Goal: Information Seeking & Learning: Learn about a topic

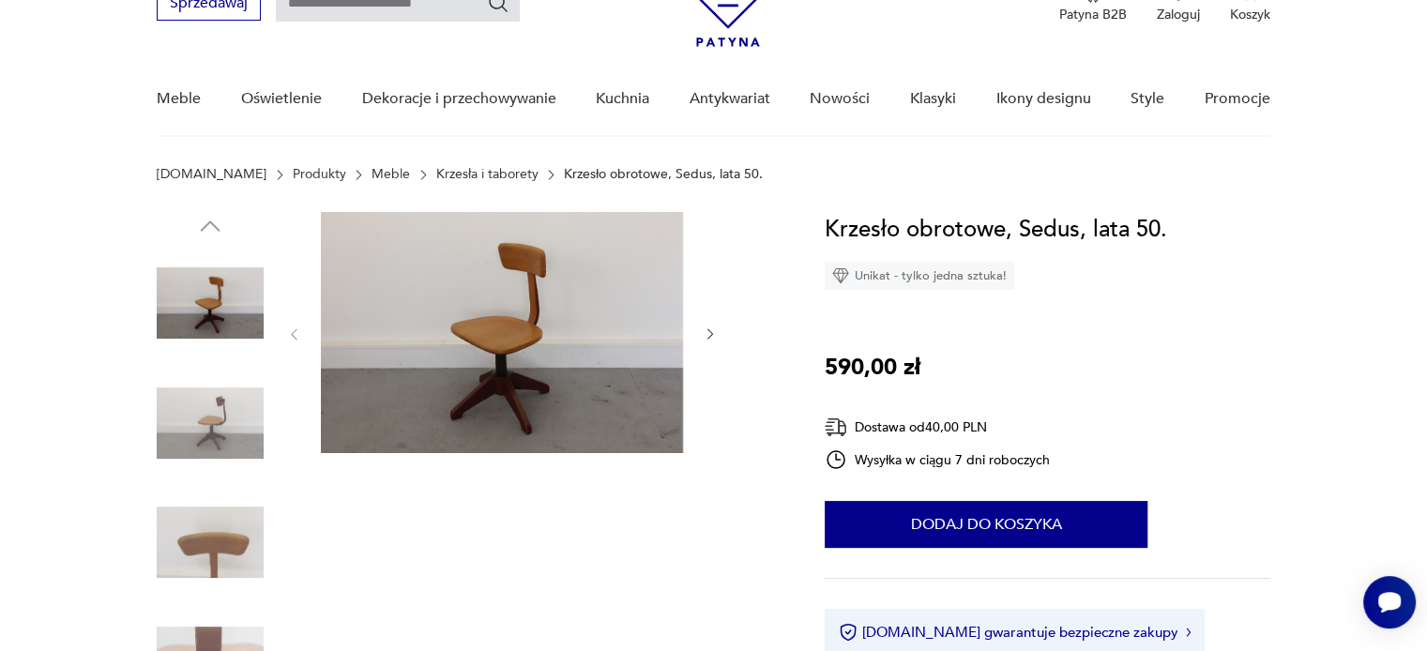
scroll to position [94, 0]
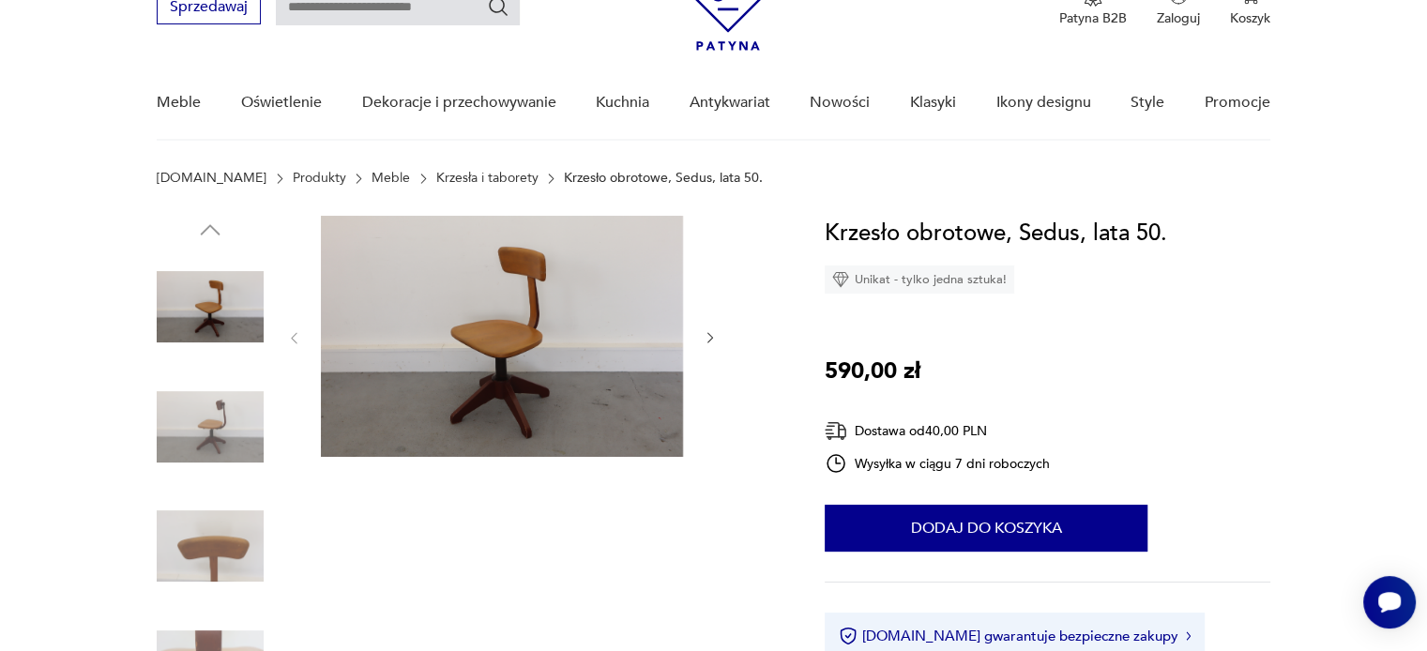
click at [541, 363] on img at bounding box center [502, 336] width 362 height 241
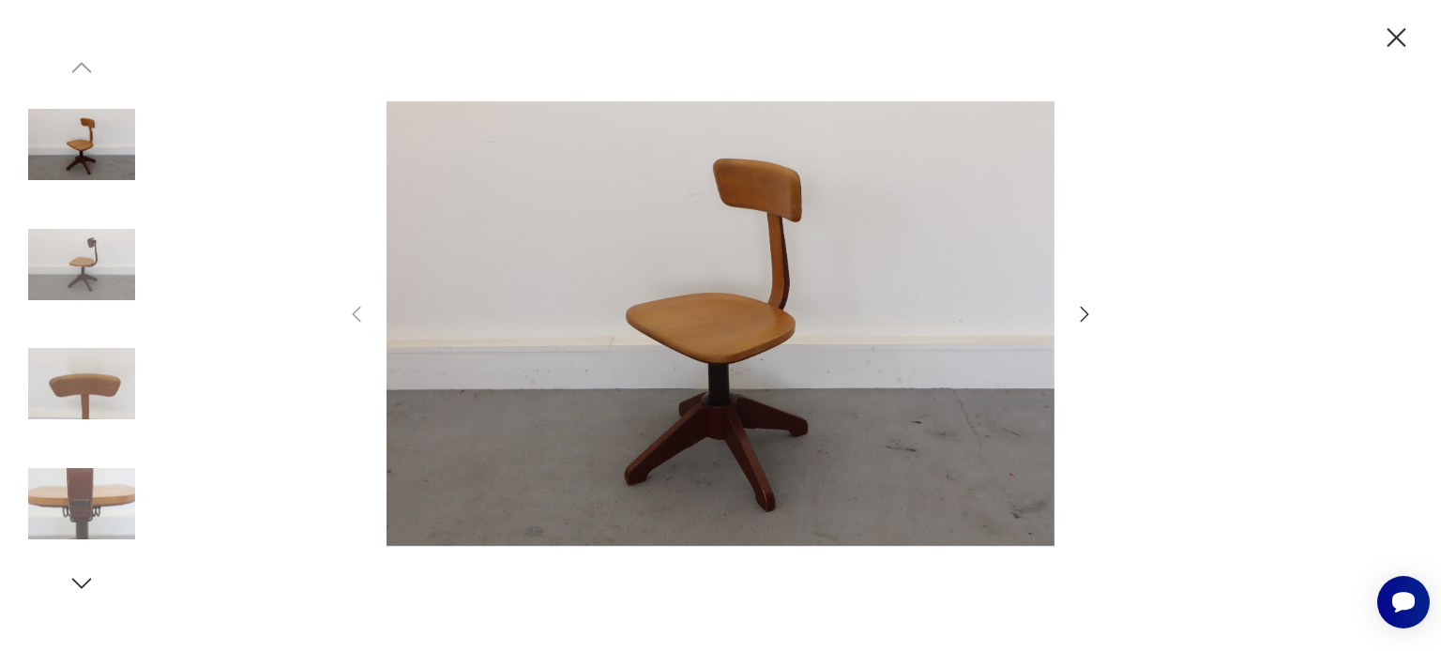
click at [1082, 312] on icon "button" at bounding box center [1084, 314] width 23 height 23
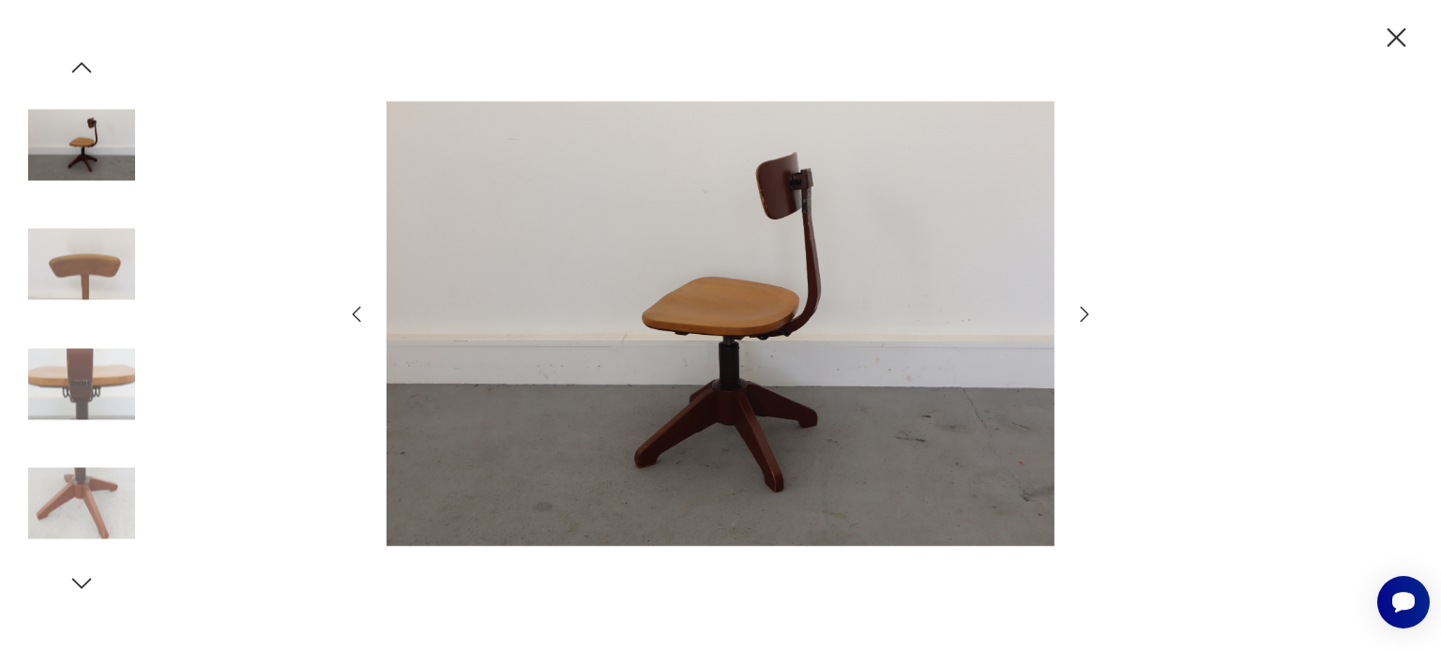
click at [1082, 312] on icon "button" at bounding box center [1084, 314] width 23 height 23
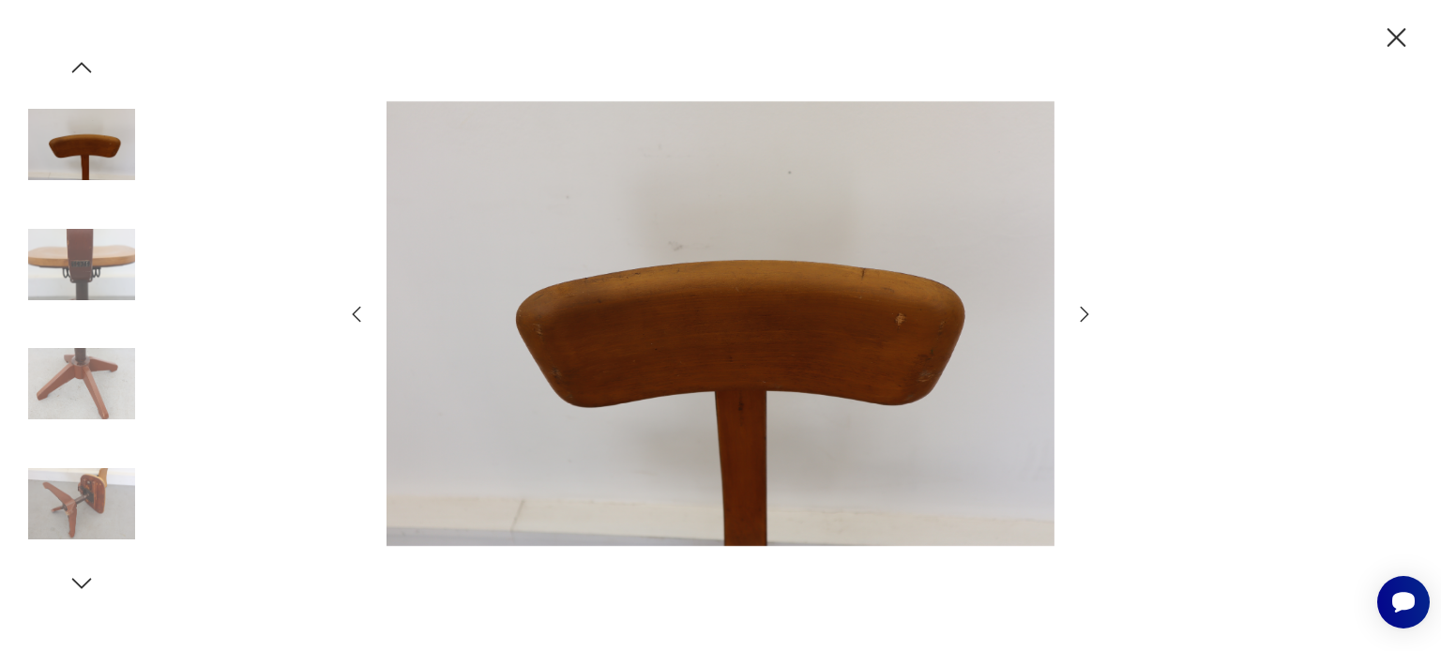
click at [1082, 312] on icon "button" at bounding box center [1084, 314] width 23 height 23
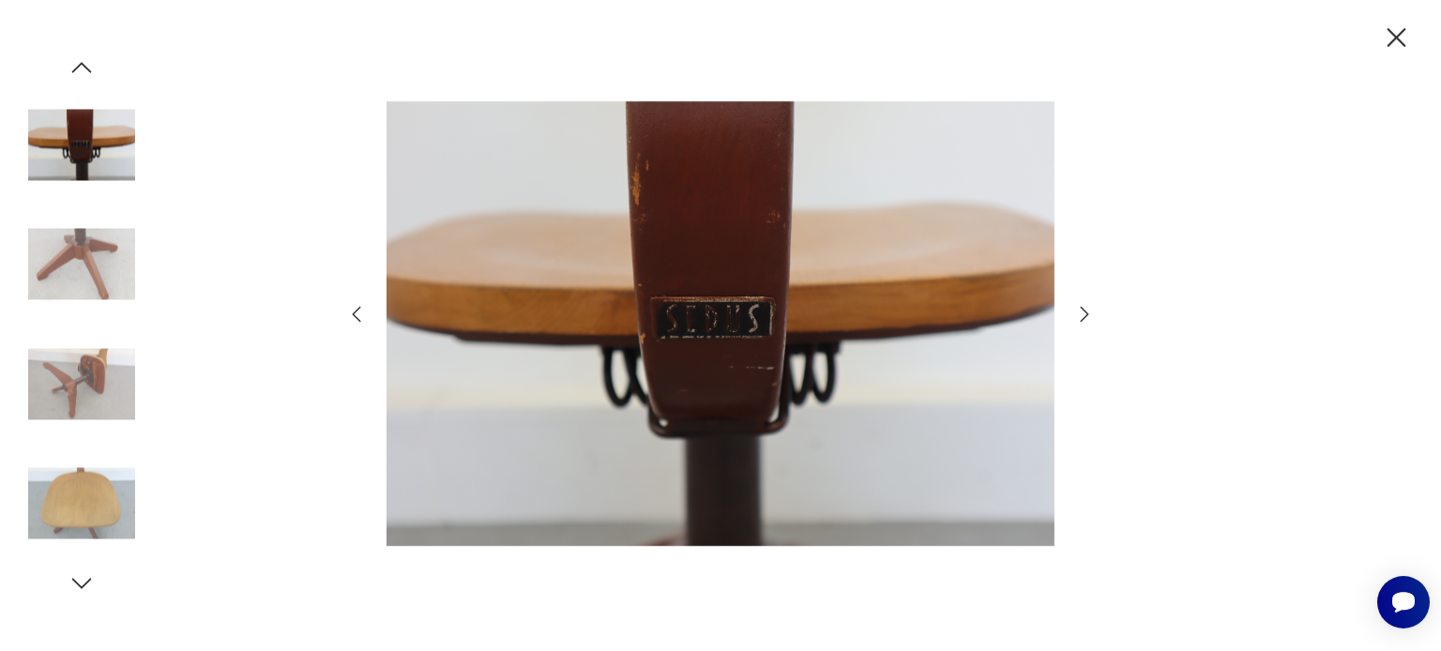
click at [1082, 312] on icon "button" at bounding box center [1084, 314] width 23 height 23
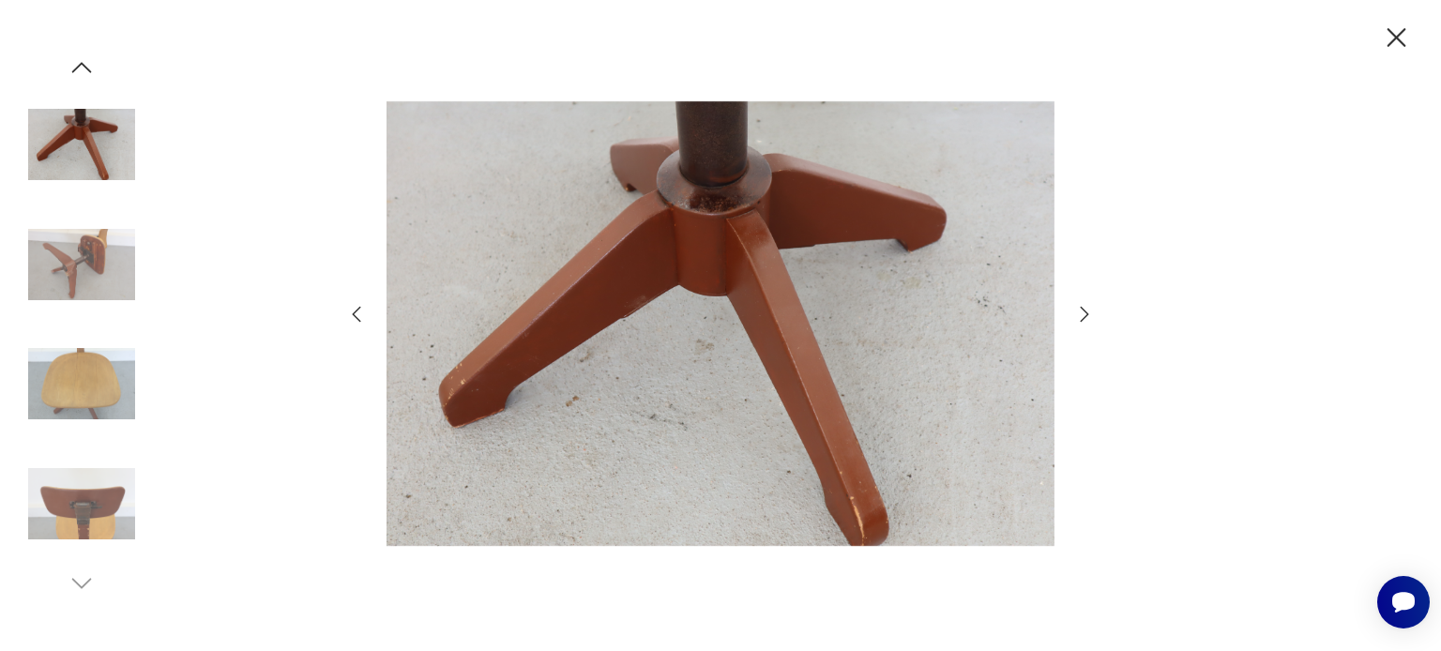
click at [1082, 312] on icon "button" at bounding box center [1084, 314] width 23 height 23
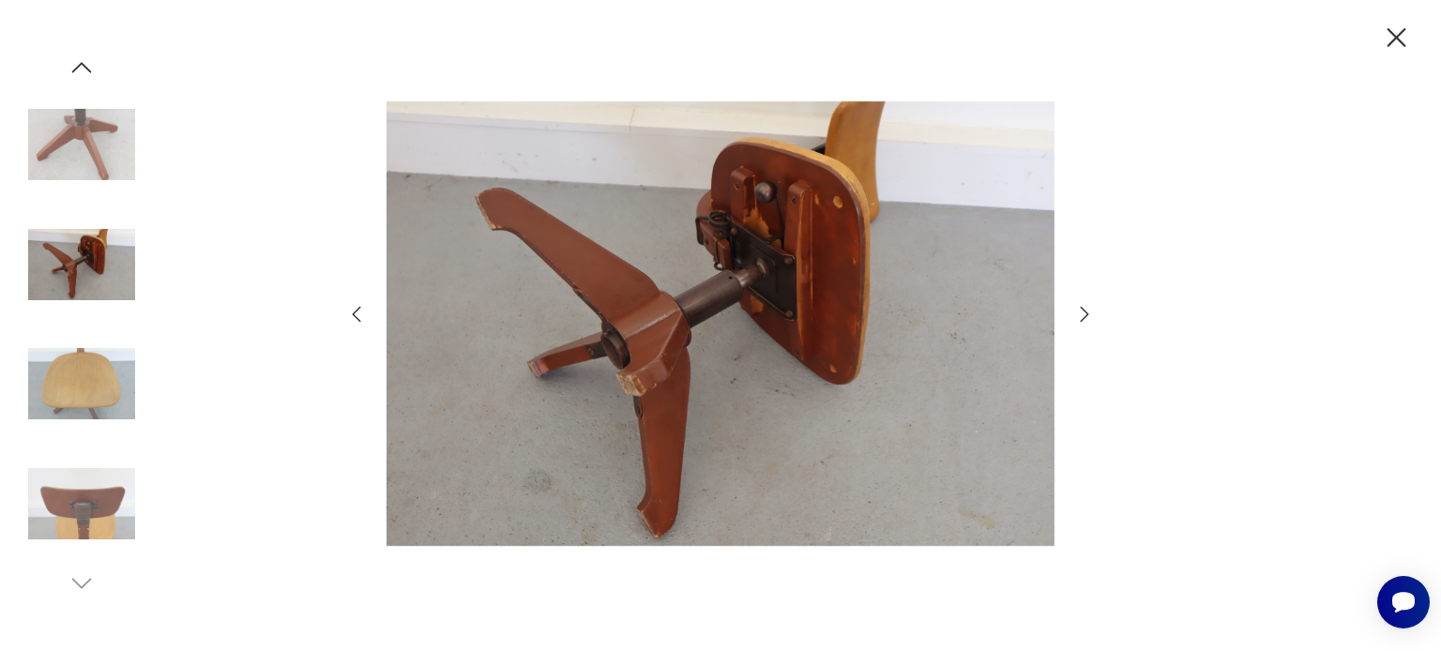
click at [1082, 312] on icon "button" at bounding box center [1084, 314] width 23 height 23
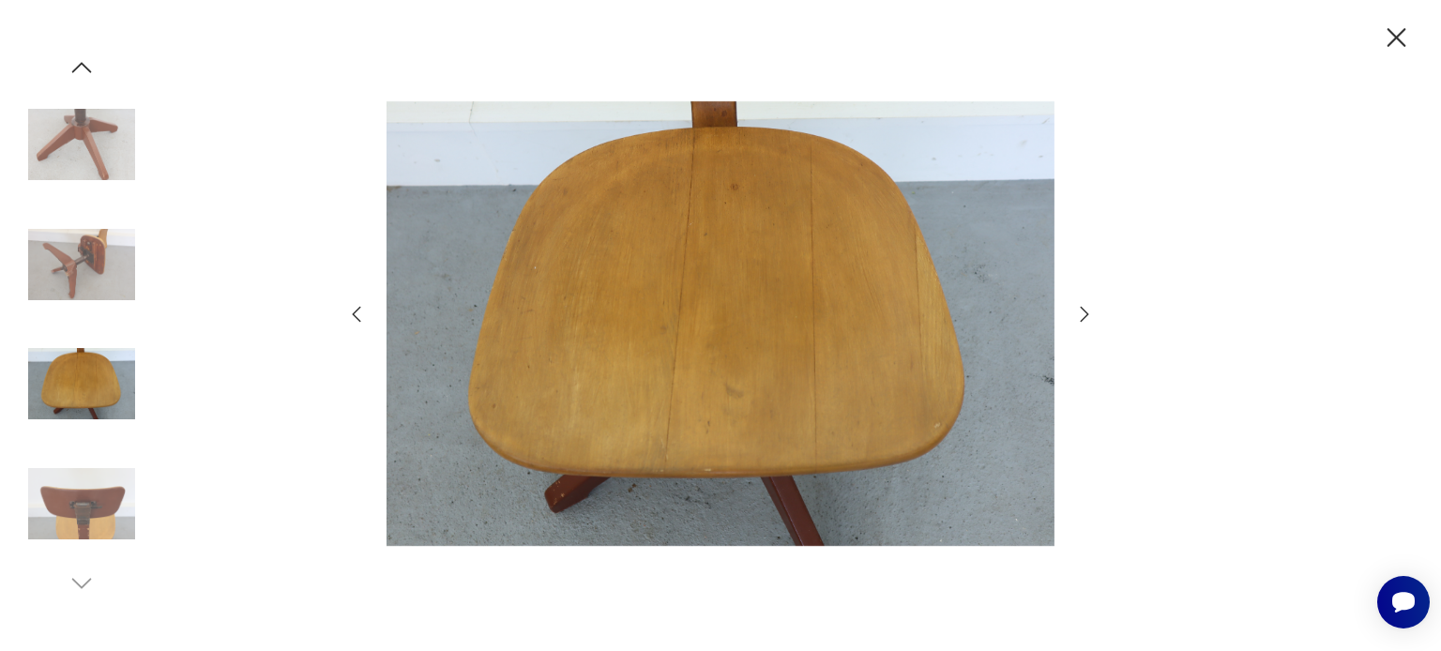
click at [1082, 312] on icon "button" at bounding box center [1084, 314] width 23 height 23
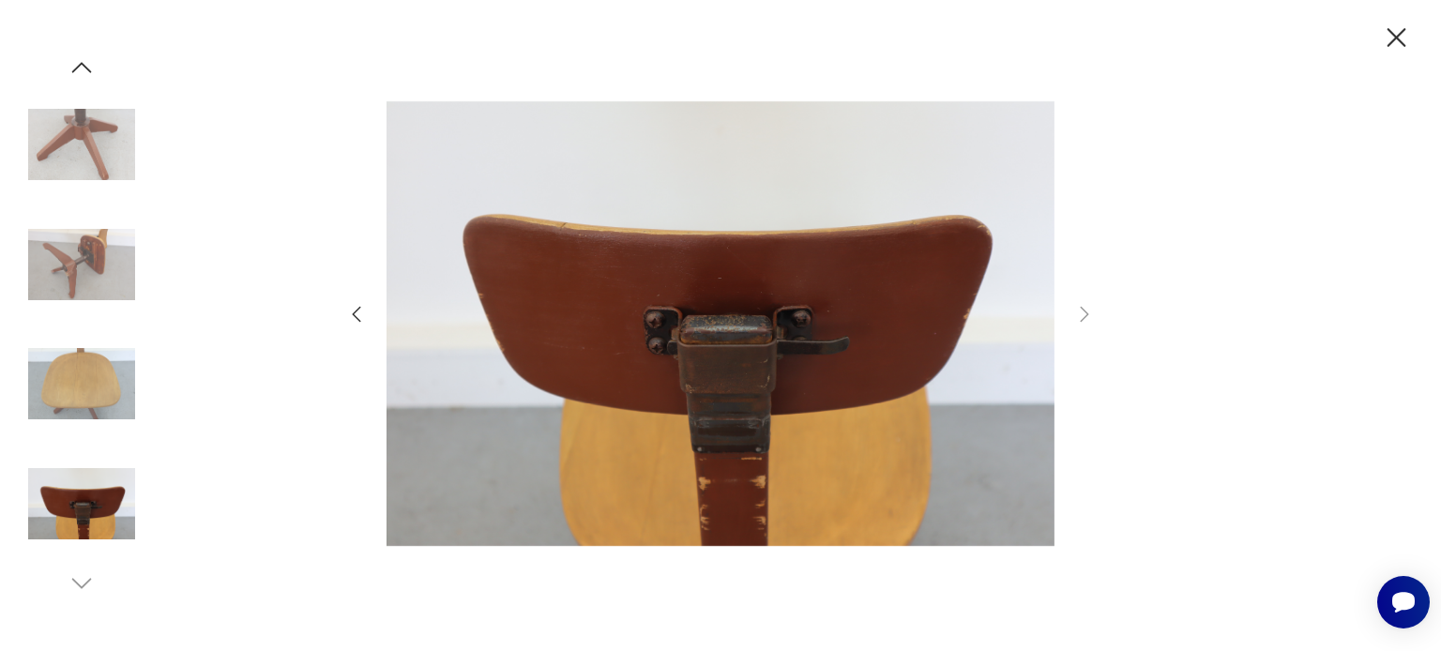
click at [1394, 31] on icon "button" at bounding box center [1396, 38] width 33 height 33
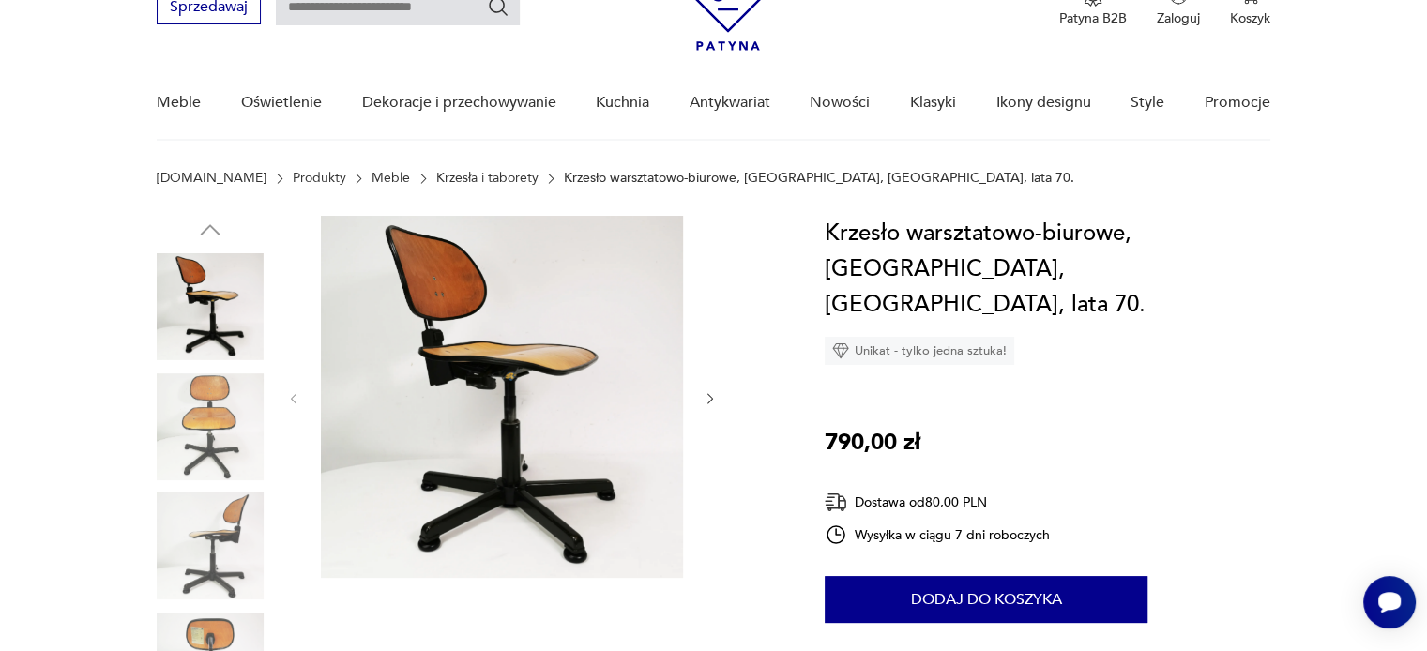
click at [537, 402] on img at bounding box center [502, 397] width 362 height 362
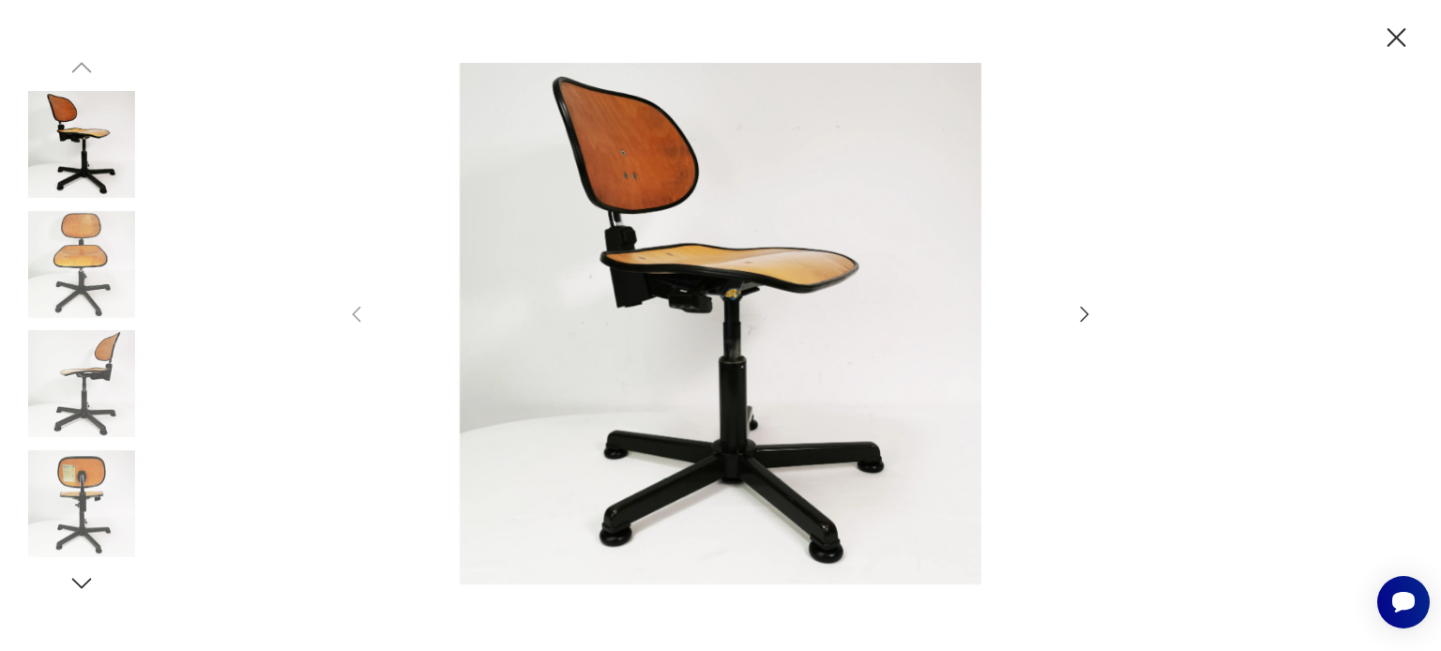
click at [1081, 313] on icon "button" at bounding box center [1084, 314] width 23 height 23
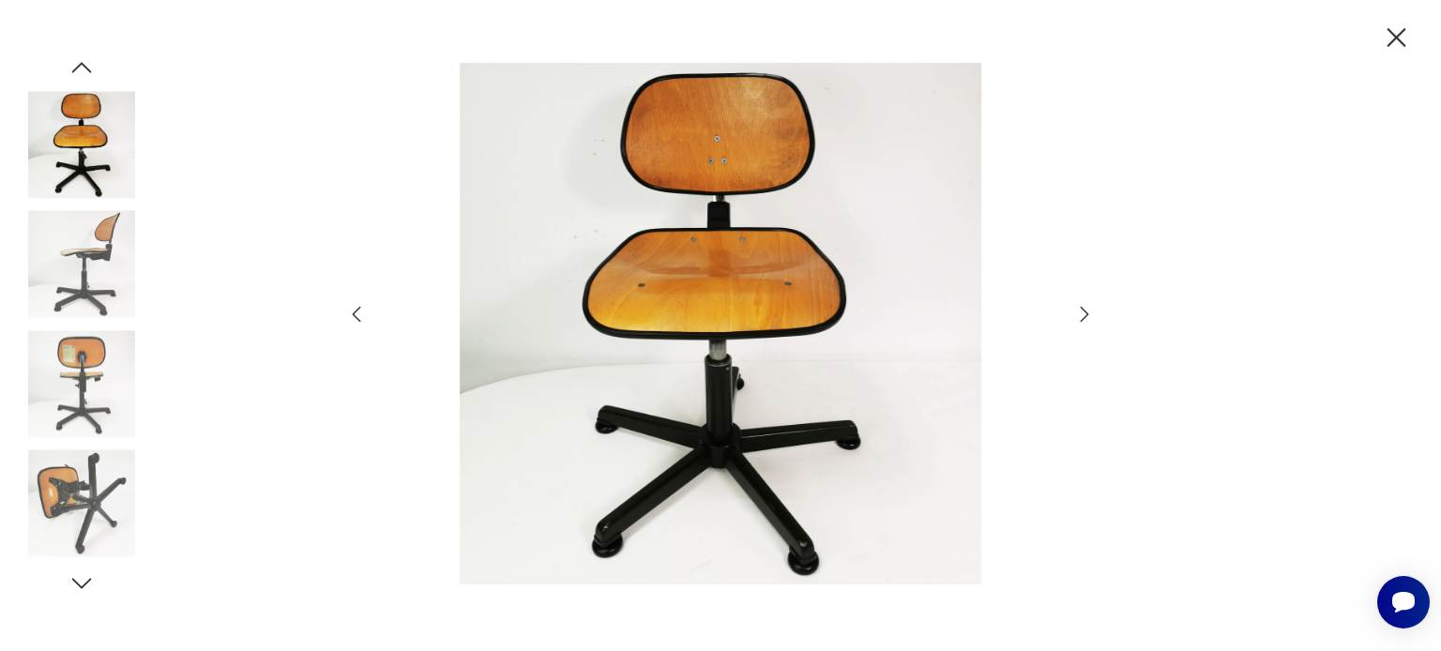
click at [1081, 313] on icon "button" at bounding box center [1084, 314] width 23 height 23
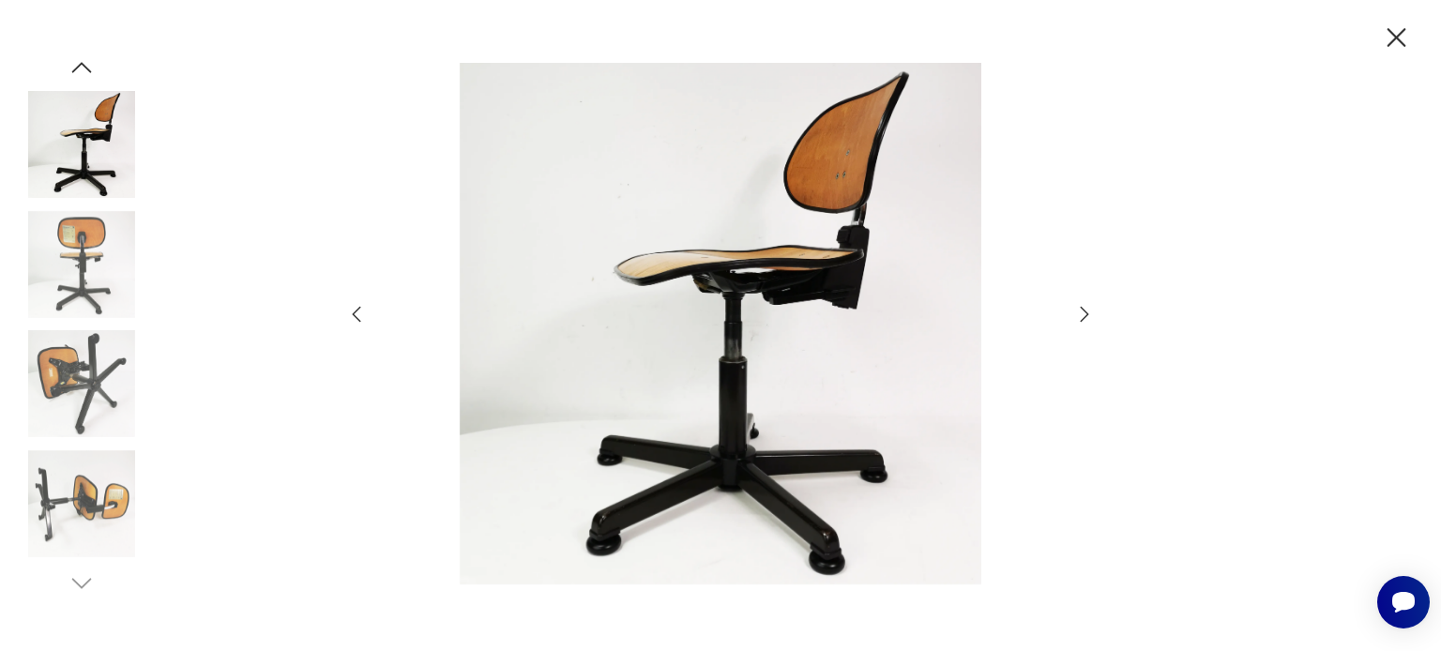
click at [1081, 313] on icon "button" at bounding box center [1084, 314] width 23 height 23
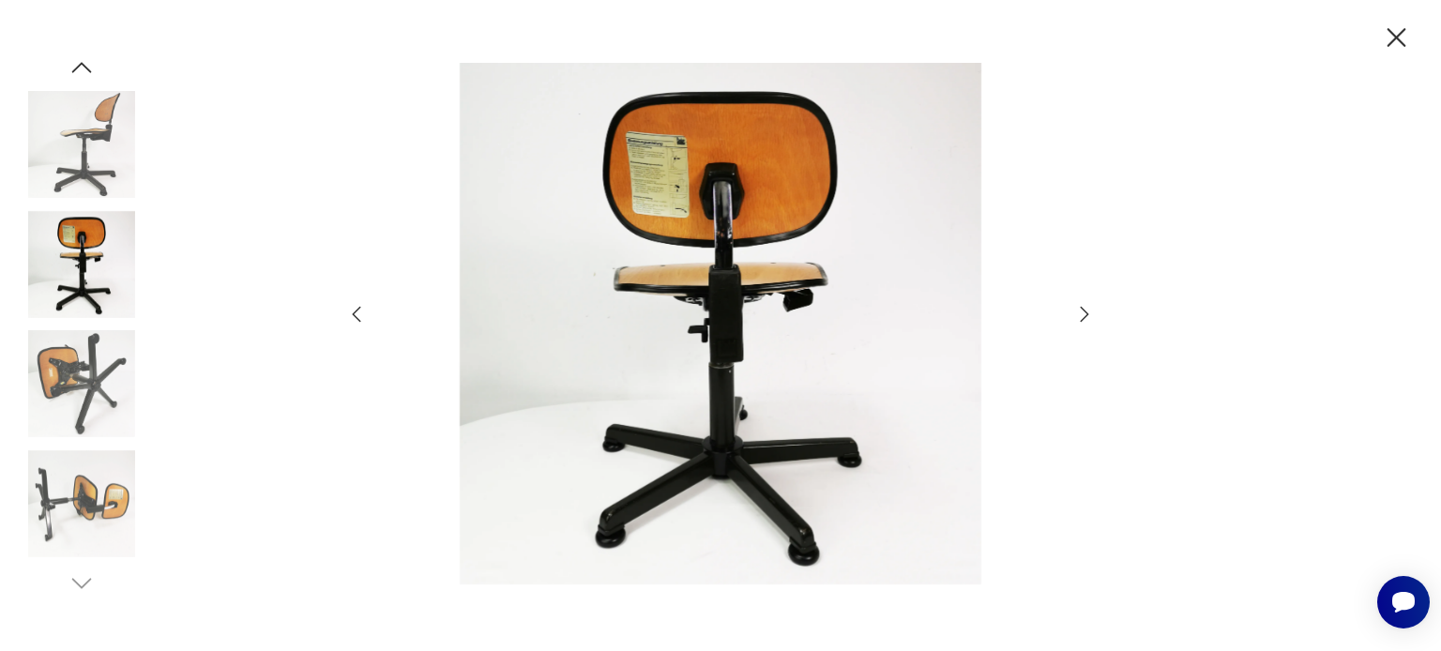
click at [1081, 313] on icon "button" at bounding box center [1084, 314] width 23 height 23
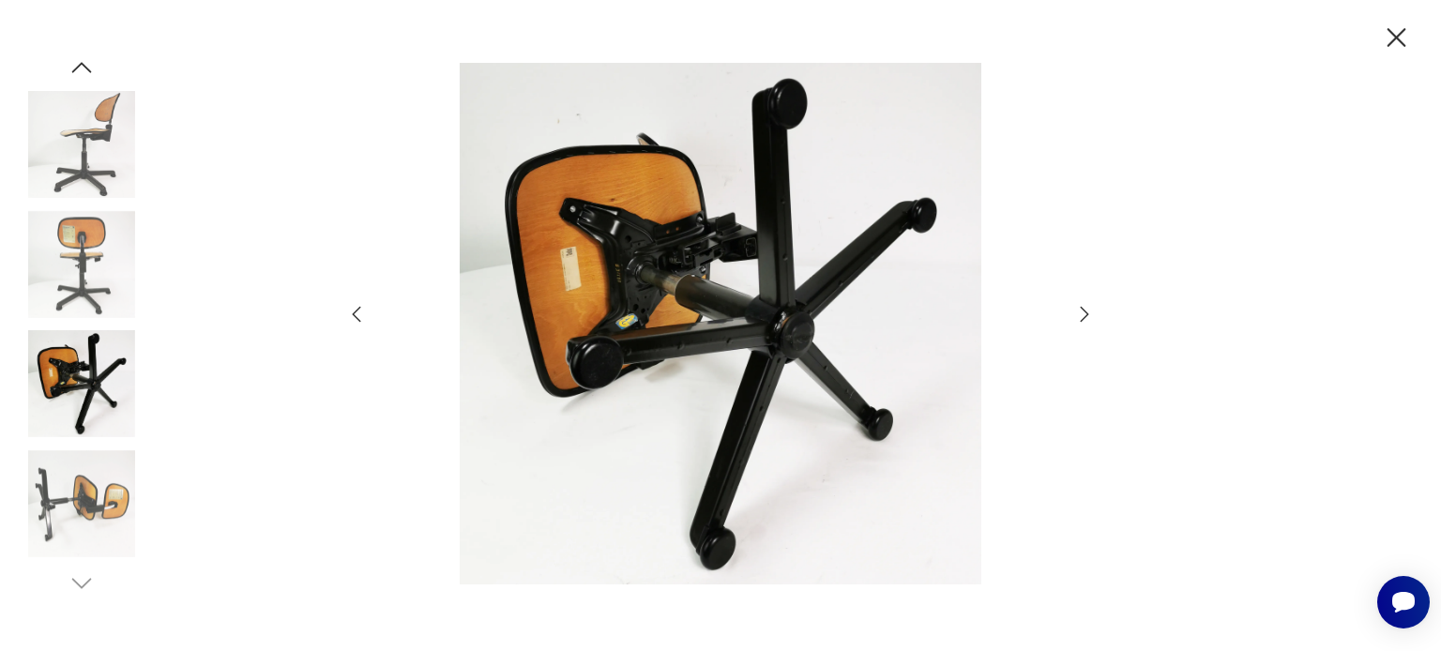
click at [1081, 313] on icon "button" at bounding box center [1084, 314] width 23 height 23
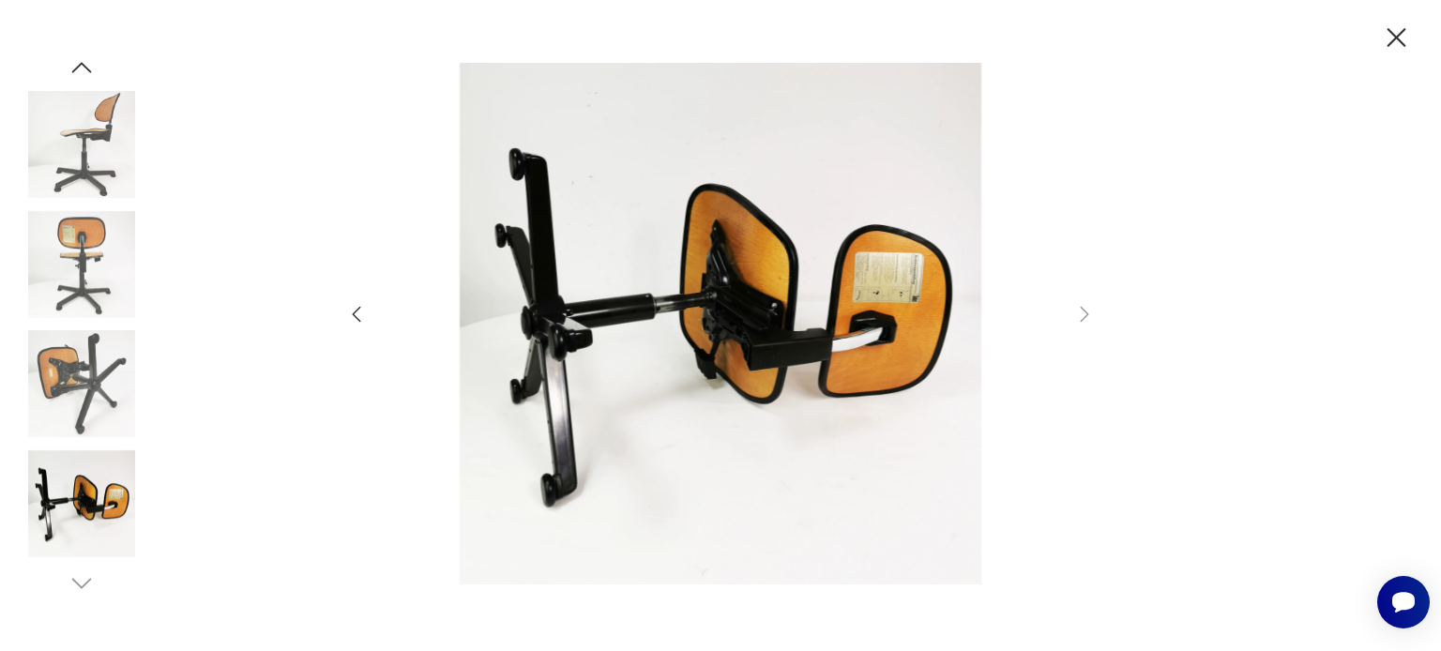
click at [1400, 31] on icon "button" at bounding box center [1396, 38] width 33 height 33
